Goal: Information Seeking & Learning: Learn about a topic

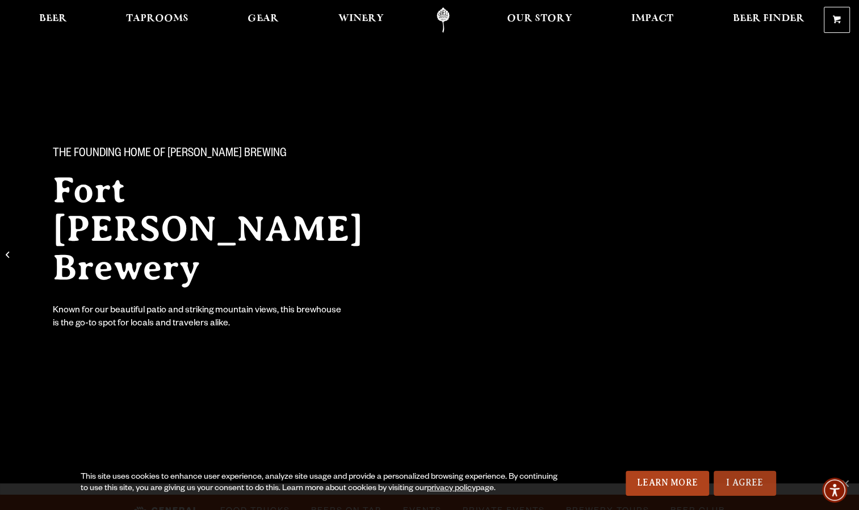
click at [745, 491] on link "I Agree" at bounding box center [745, 483] width 62 height 25
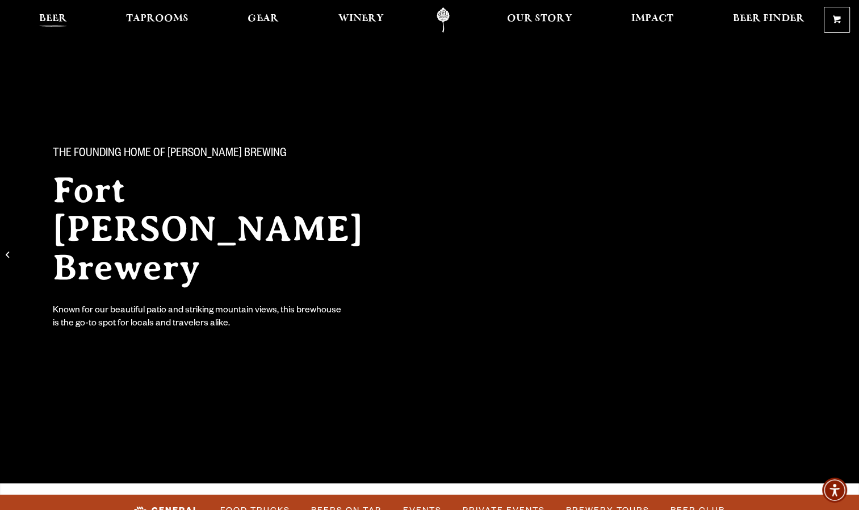
click at [51, 18] on span "Beer" at bounding box center [53, 18] width 28 height 9
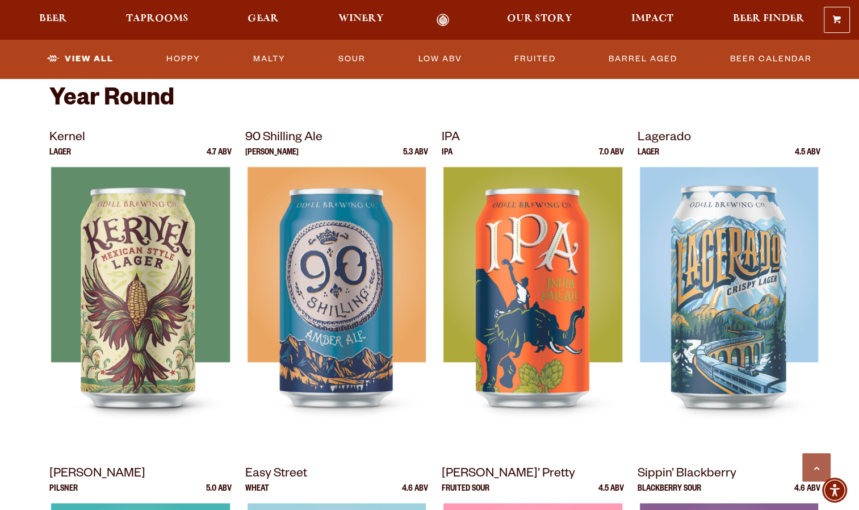
scroll to position [445, 0]
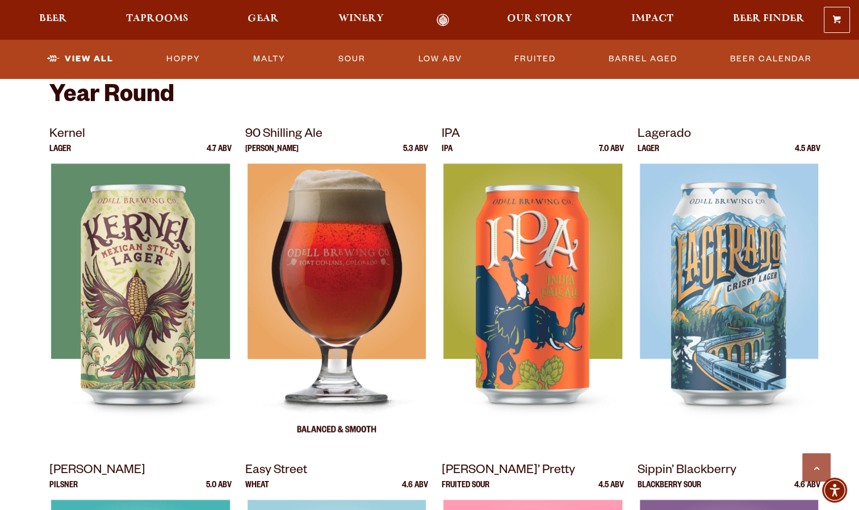
click at [336, 270] on img at bounding box center [337, 306] width 178 height 284
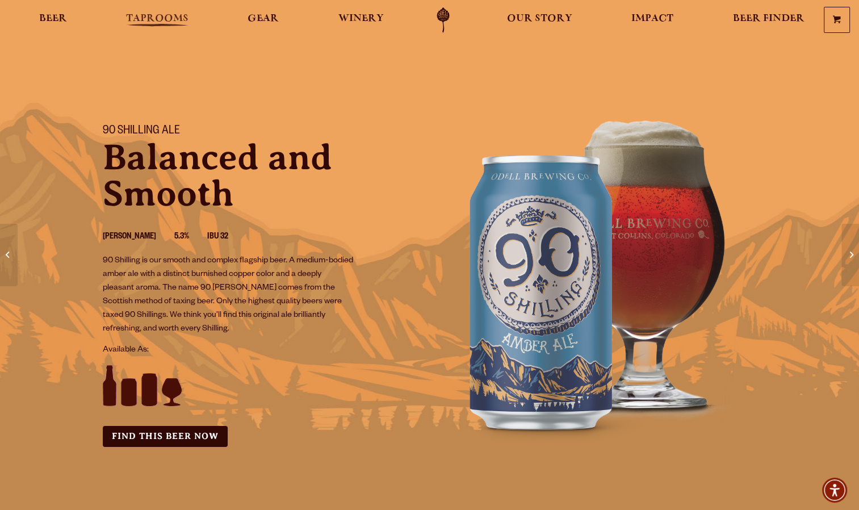
click at [158, 15] on span "Taprooms" at bounding box center [157, 18] width 62 height 9
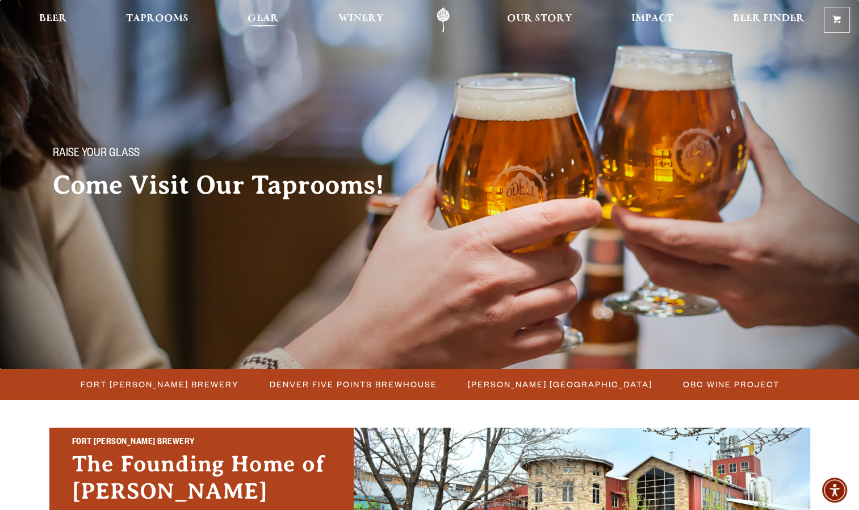
click at [268, 14] on span "Gear" at bounding box center [263, 18] width 31 height 9
